Goal: Task Accomplishment & Management: Manage account settings

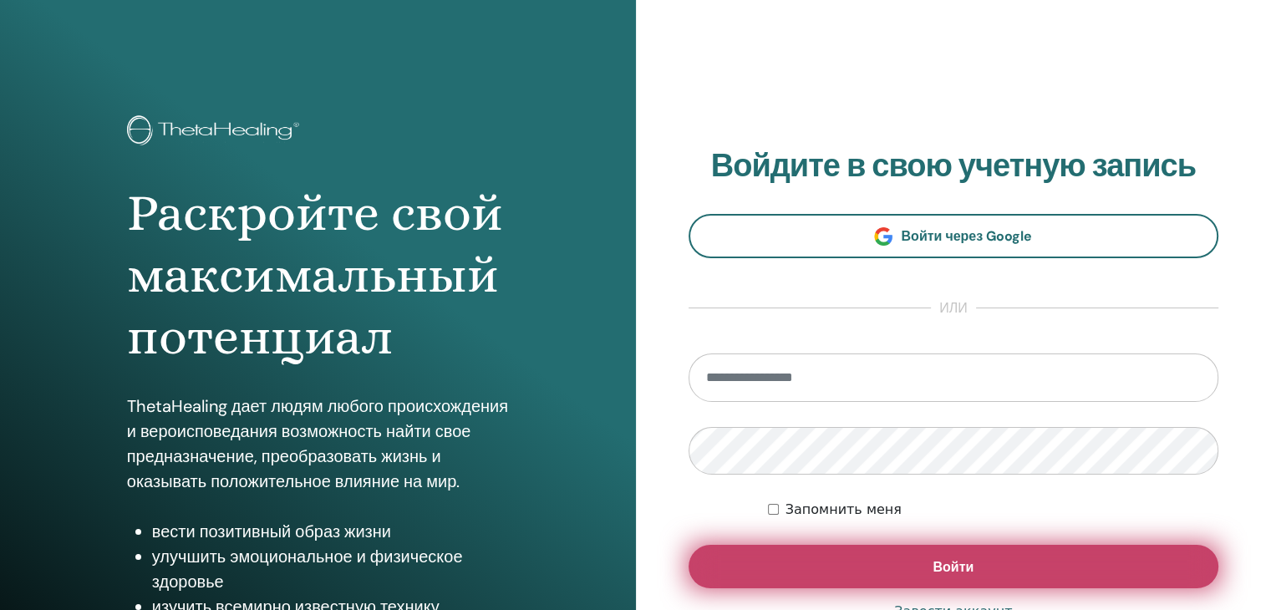
type input "**********"
click at [832, 561] on button "Войти" at bounding box center [953, 566] width 531 height 43
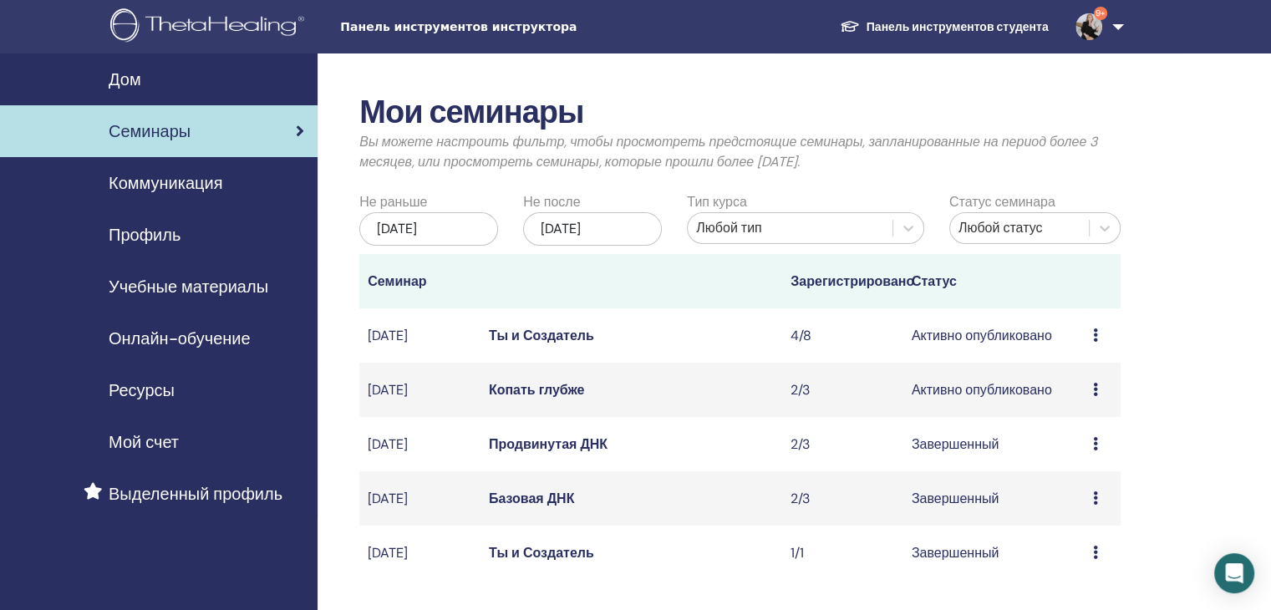
click at [558, 344] on font "Ты и Создатель" at bounding box center [541, 336] width 105 height 18
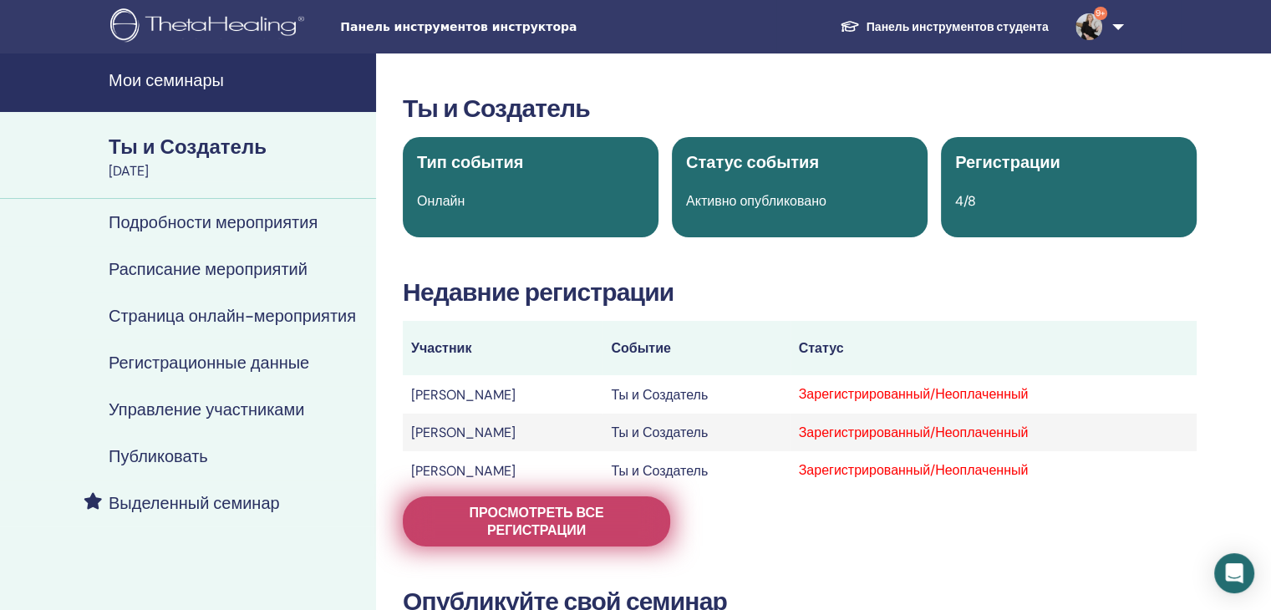
click at [557, 519] on font "Просмотреть все регистрации" at bounding box center [536, 521] width 135 height 35
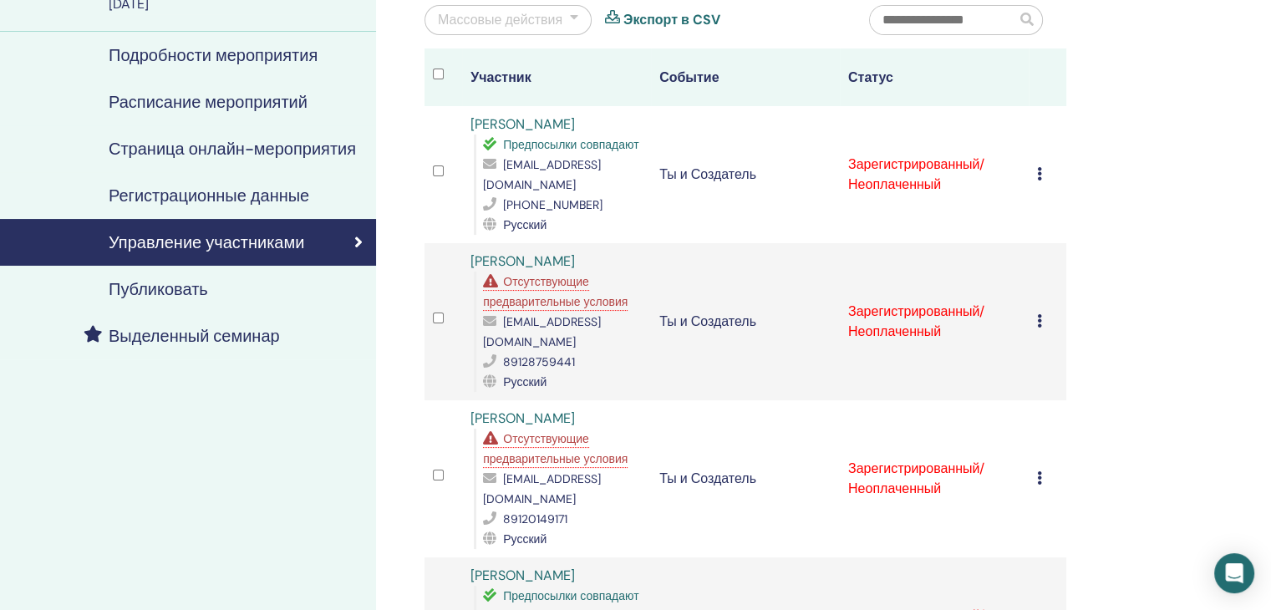
scroll to position [251, 0]
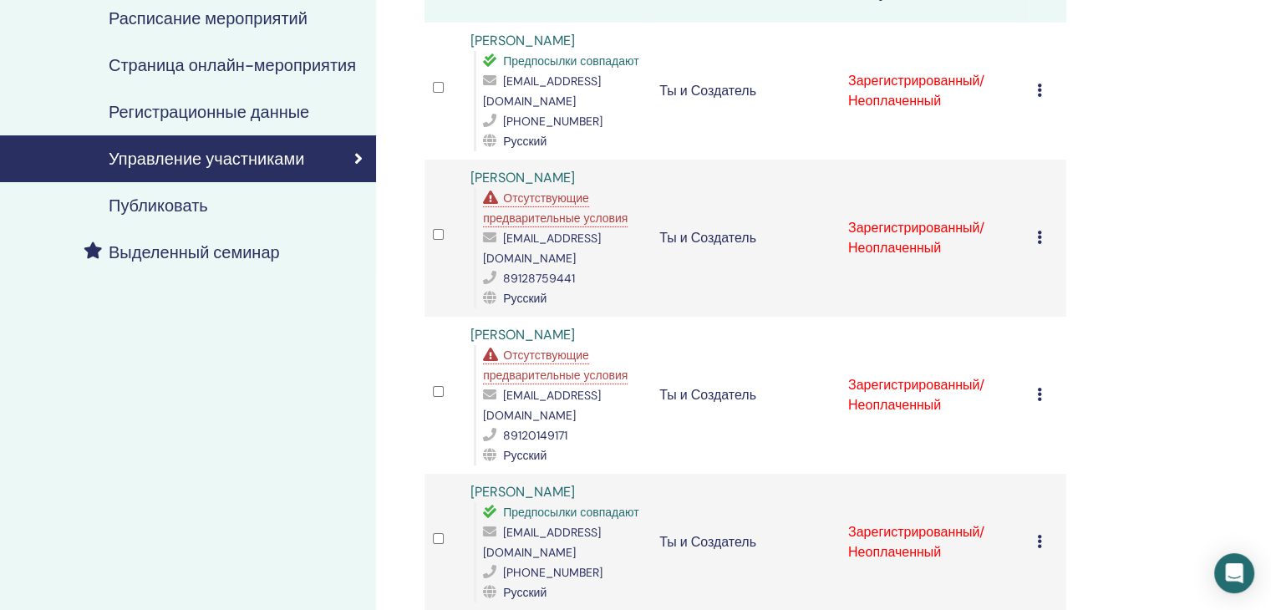
click at [545, 348] on font "Отсутствующие предварительные условия" at bounding box center [555, 365] width 145 height 35
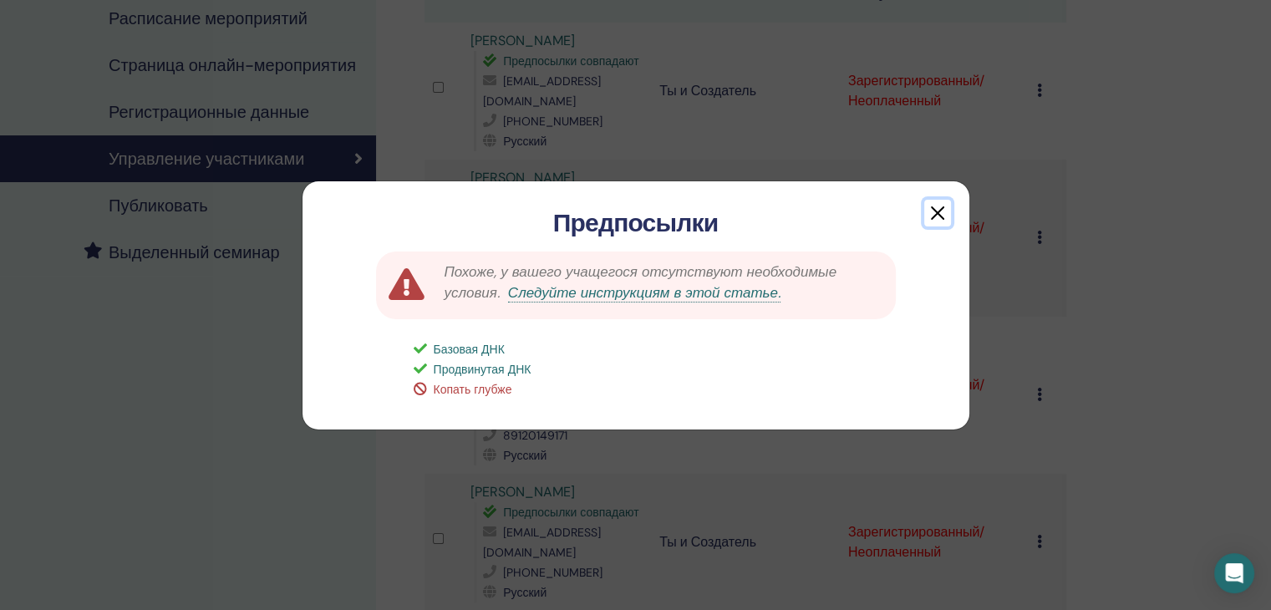
click at [933, 216] on button "button" at bounding box center [937, 213] width 27 height 27
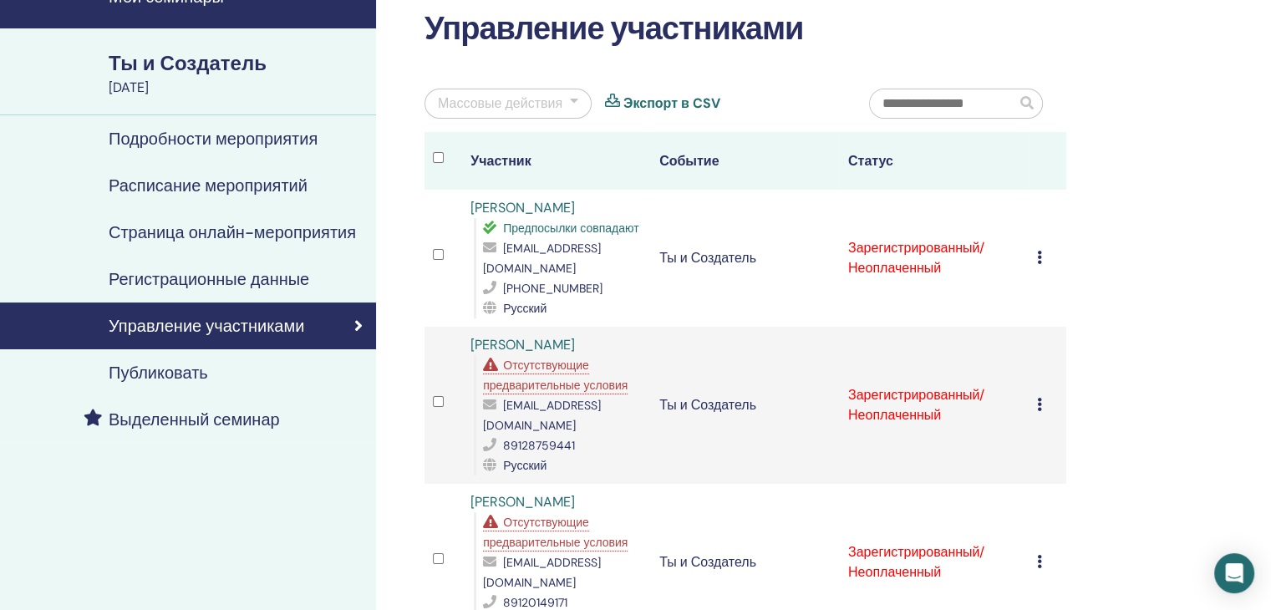
scroll to position [0, 0]
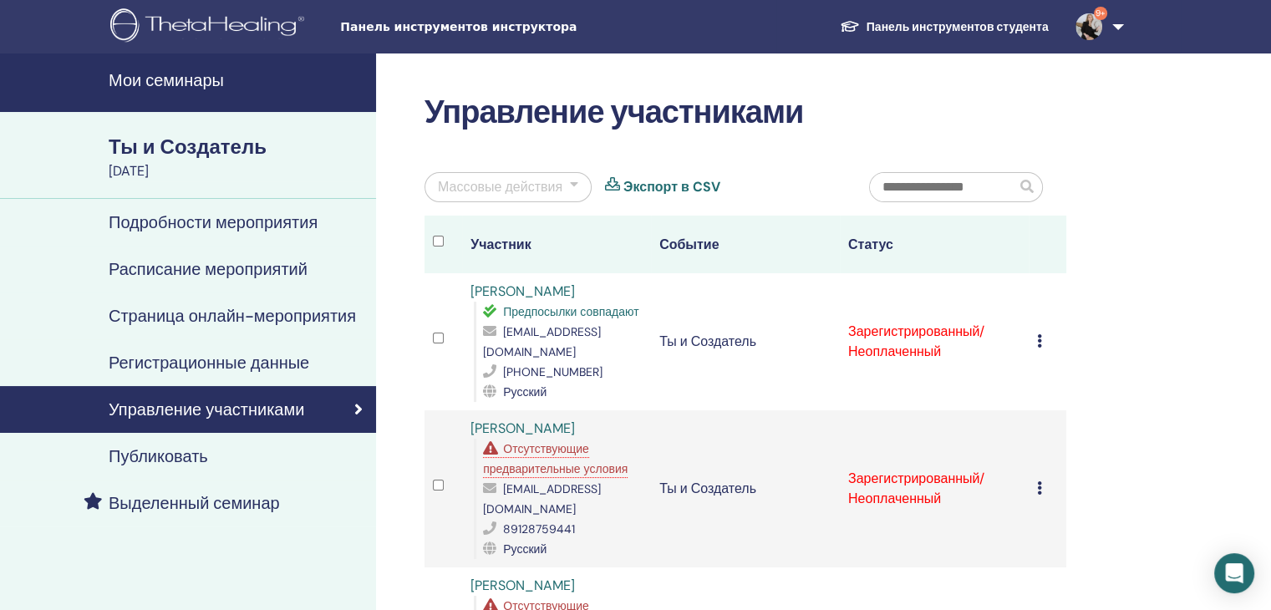
click at [216, 82] on font "Мои семинары" at bounding box center [166, 80] width 115 height 22
